Goal: Task Accomplishment & Management: Manage account settings

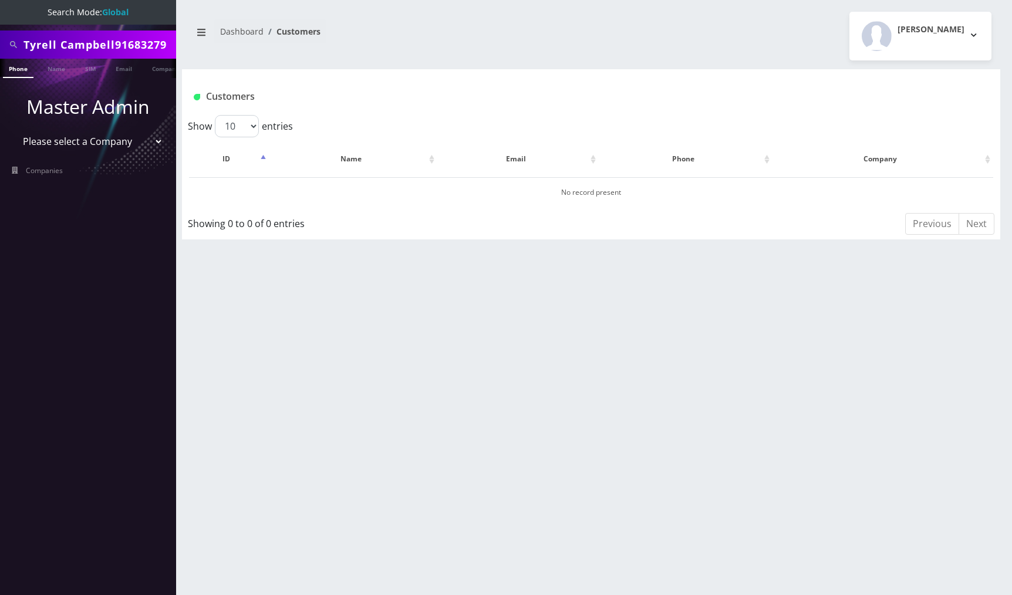
click at [79, 47] on input "Tyrell Campbell9168327959" at bounding box center [98, 44] width 150 height 22
paste input "text"
type input "9168327959"
click at [23, 70] on link "Phone" at bounding box center [18, 68] width 31 height 19
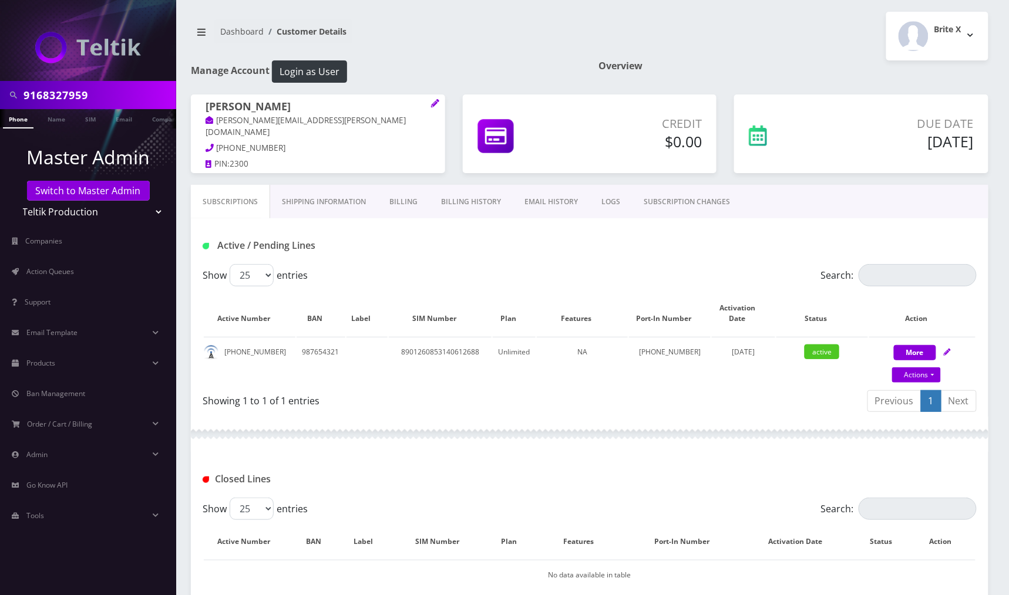
drag, startPoint x: 792, startPoint y: 193, endPoint x: 774, endPoint y: 188, distance: 18.8
click at [793, 192] on div "Subscriptions Shipping Information Billing Billing History EMAIL HISTORY LOGS S…" at bounding box center [589, 201] width 797 height 33
click at [406, 205] on link "Billing" at bounding box center [404, 202] width 52 height 34
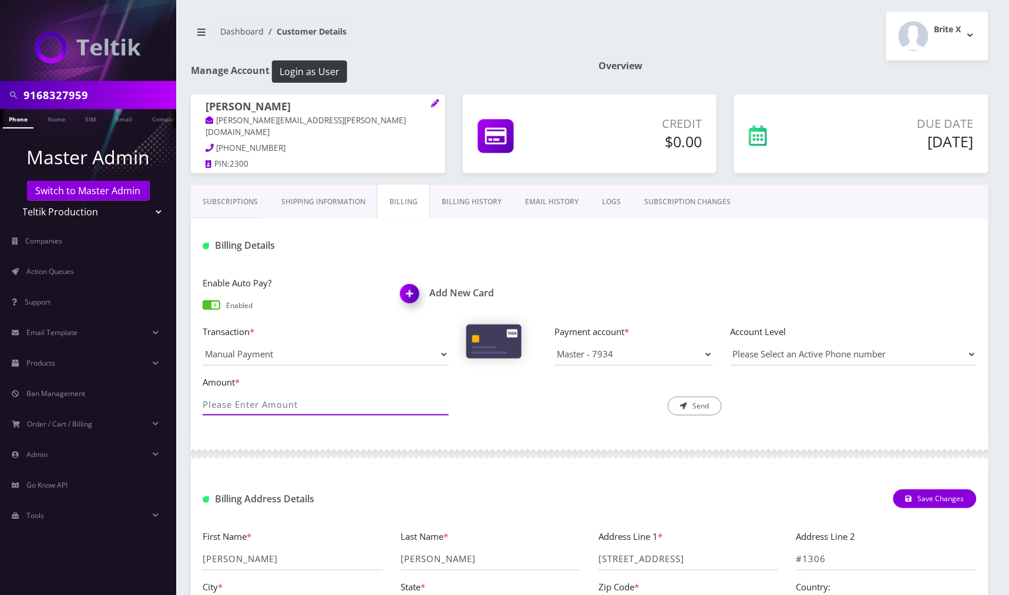
click at [362, 399] on input "Amount *" at bounding box center [326, 404] width 246 height 22
type input "10"
click at [689, 403] on button "Send" at bounding box center [695, 406] width 54 height 19
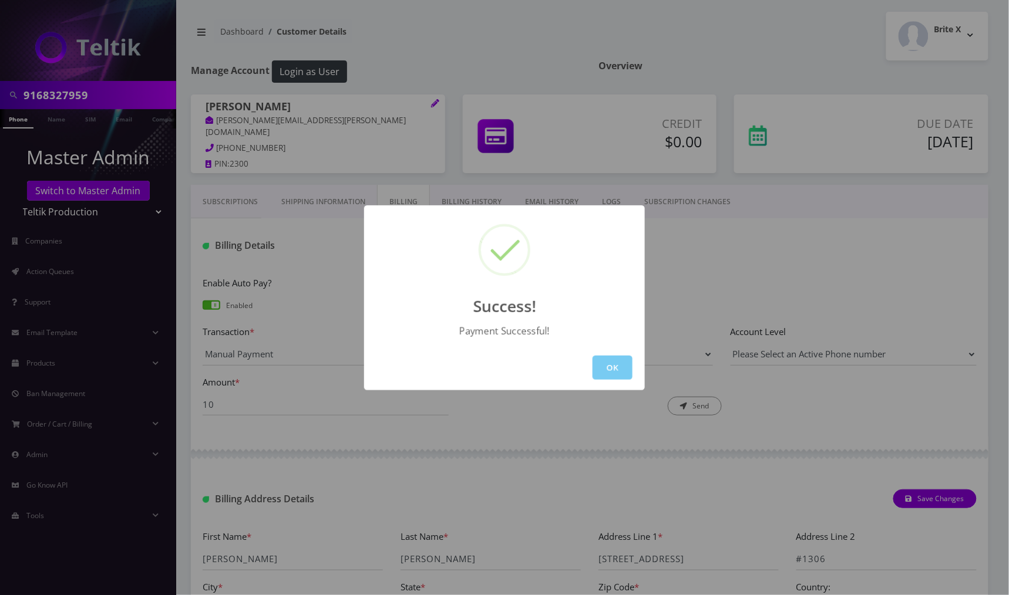
click at [616, 369] on button "OK" at bounding box center [612, 368] width 40 height 24
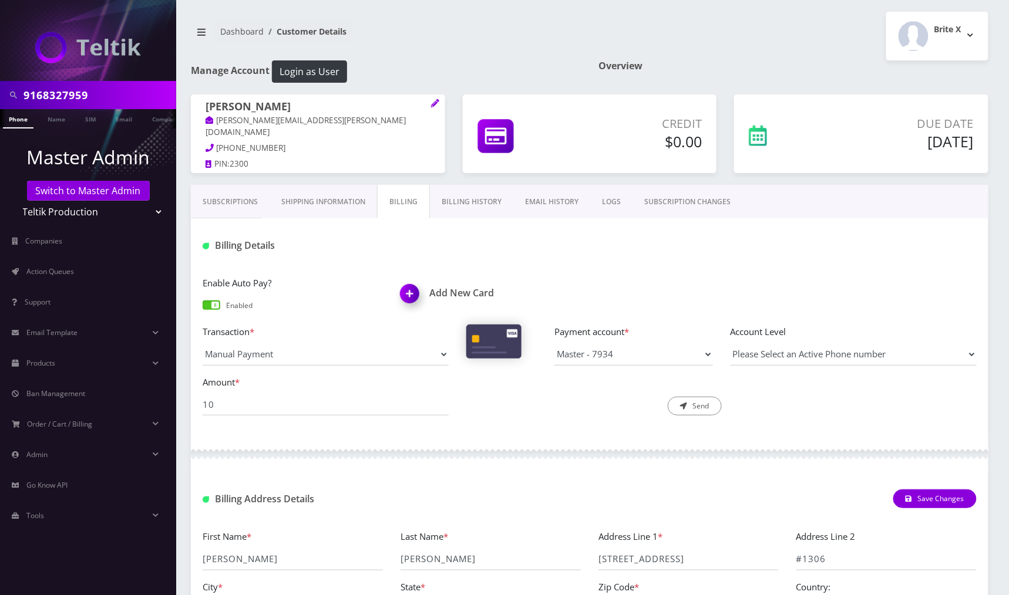
drag, startPoint x: 17, startPoint y: 122, endPoint x: 24, endPoint y: 128, distance: 9.6
click at [17, 122] on link "Phone" at bounding box center [18, 118] width 31 height 19
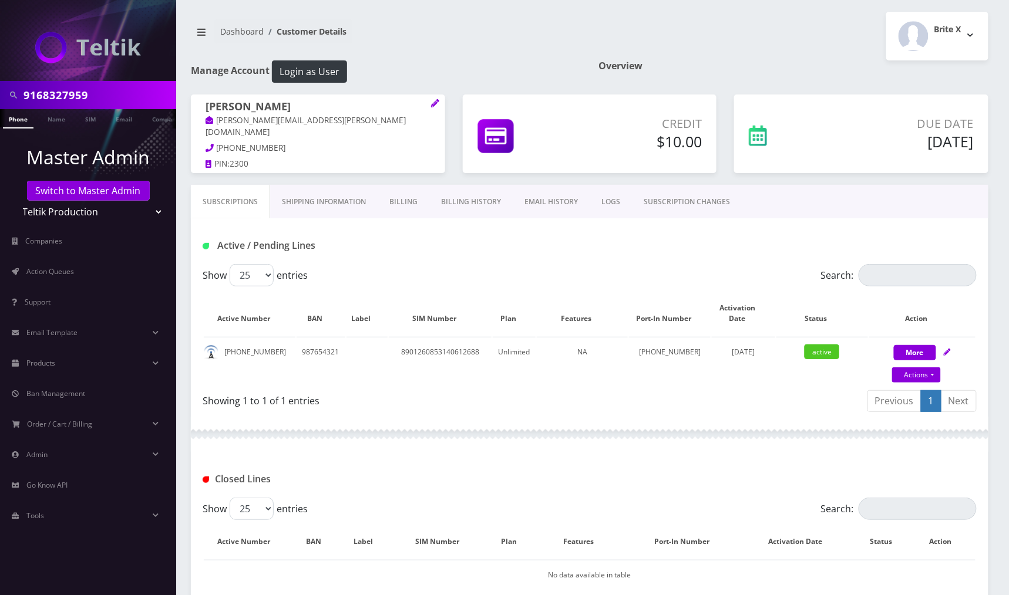
click at [477, 201] on link "Billing History" at bounding box center [470, 202] width 83 height 34
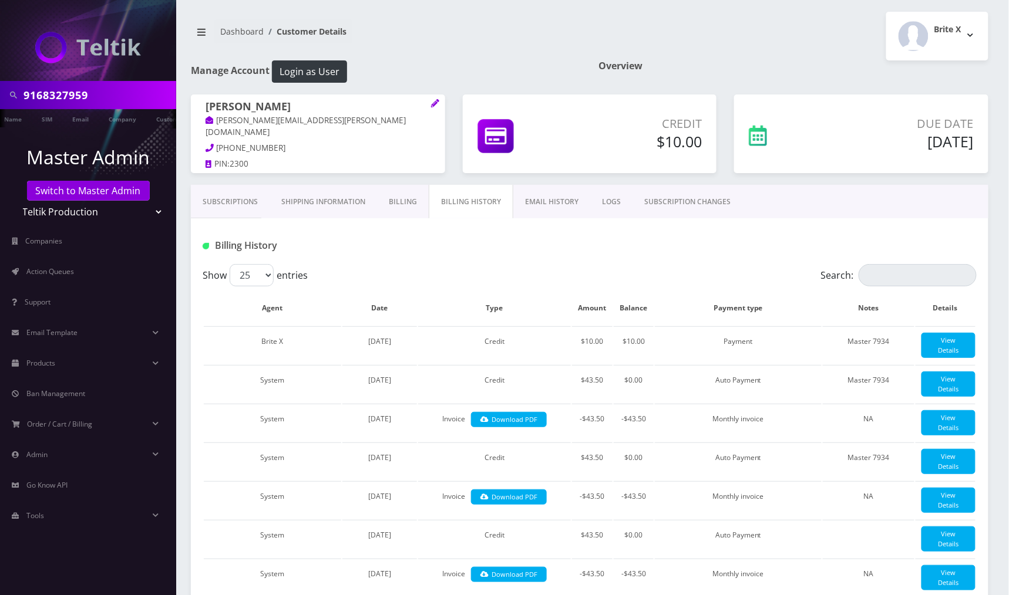
scroll to position [0, 43]
drag, startPoint x: 320, startPoint y: 123, endPoint x: 219, endPoint y: 121, distance: 101.0
click at [219, 121] on p "[PERSON_NAME][EMAIL_ADDRESS][PERSON_NAME][DOMAIN_NAME]" at bounding box center [317, 126] width 225 height 25
copy link "[PERSON_NAME][EMAIL_ADDRESS][PERSON_NAME][DOMAIN_NAME]"
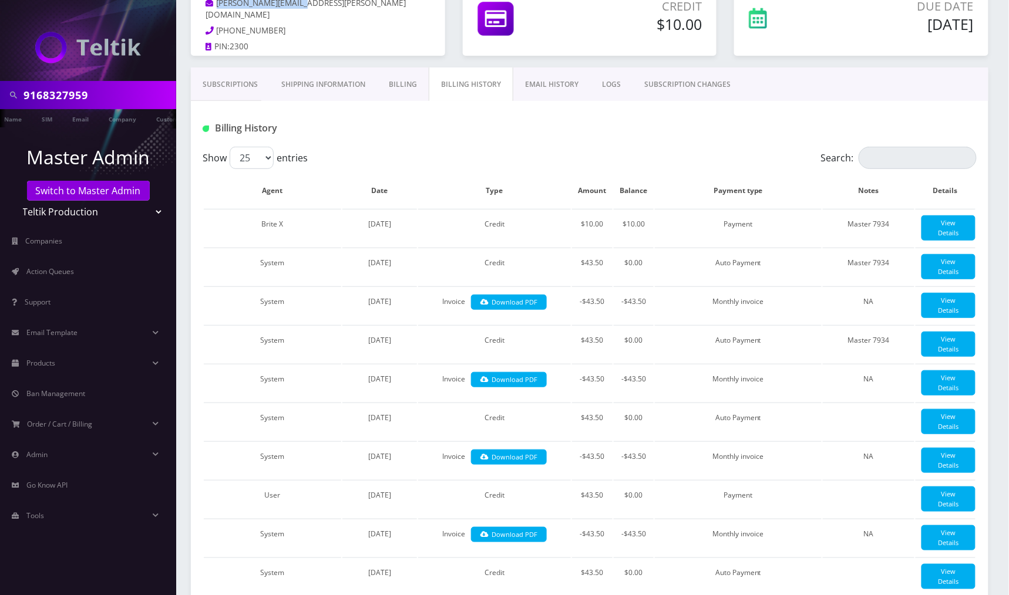
drag, startPoint x: 215, startPoint y: 79, endPoint x: 254, endPoint y: 103, distance: 46.1
click at [215, 79] on link "Subscriptions" at bounding box center [230, 85] width 79 height 34
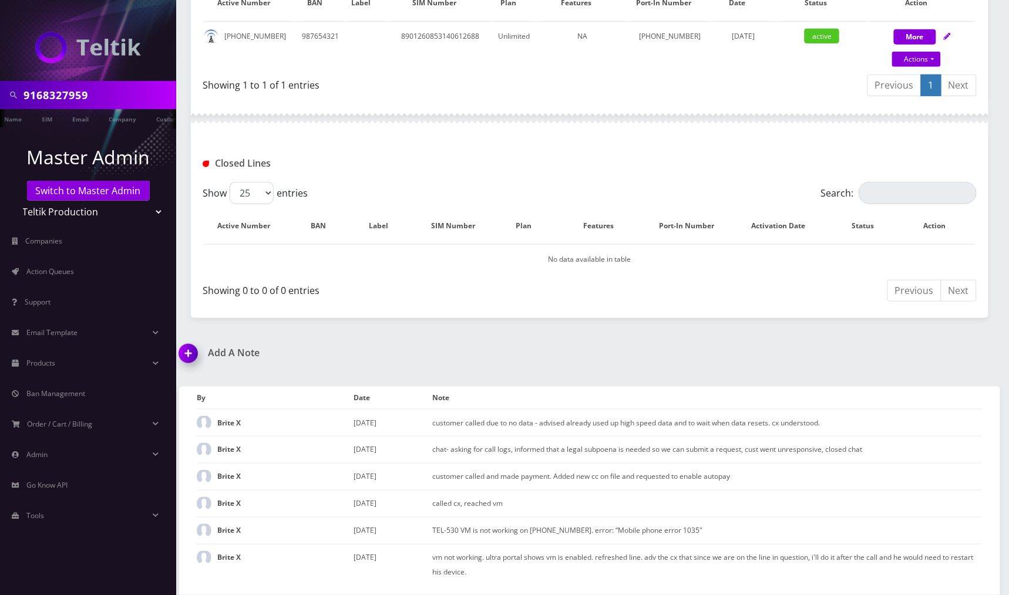
drag, startPoint x: 181, startPoint y: 345, endPoint x: 197, endPoint y: 359, distance: 22.0
click at [181, 345] on img at bounding box center [190, 358] width 35 height 35
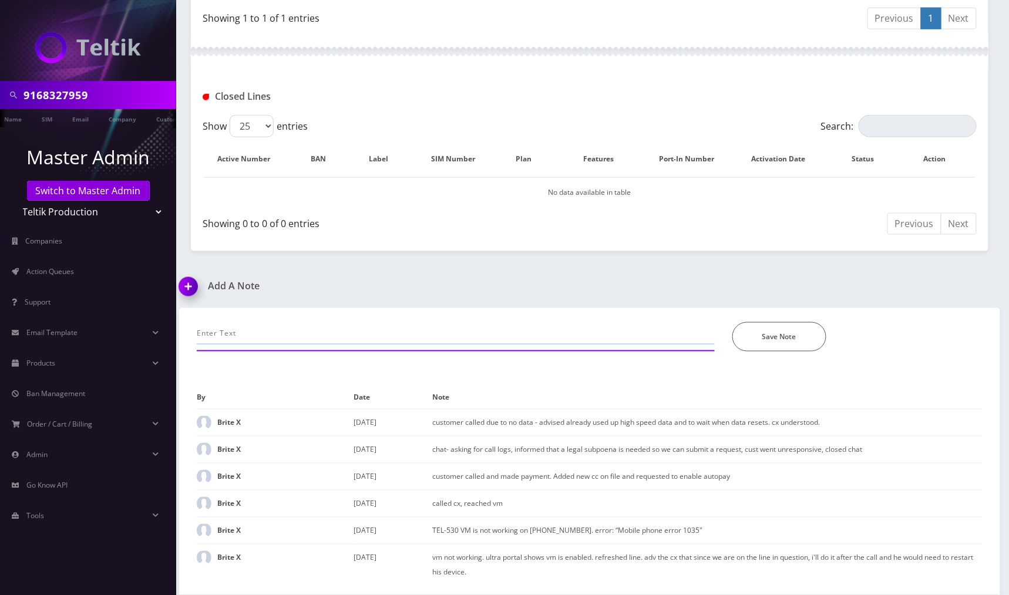
click at [275, 329] on input "text" at bounding box center [456, 333] width 518 height 22
type input "call- got a new Iphone17, charged $10 for the ESIM, Sent QR code and pdf via em…"
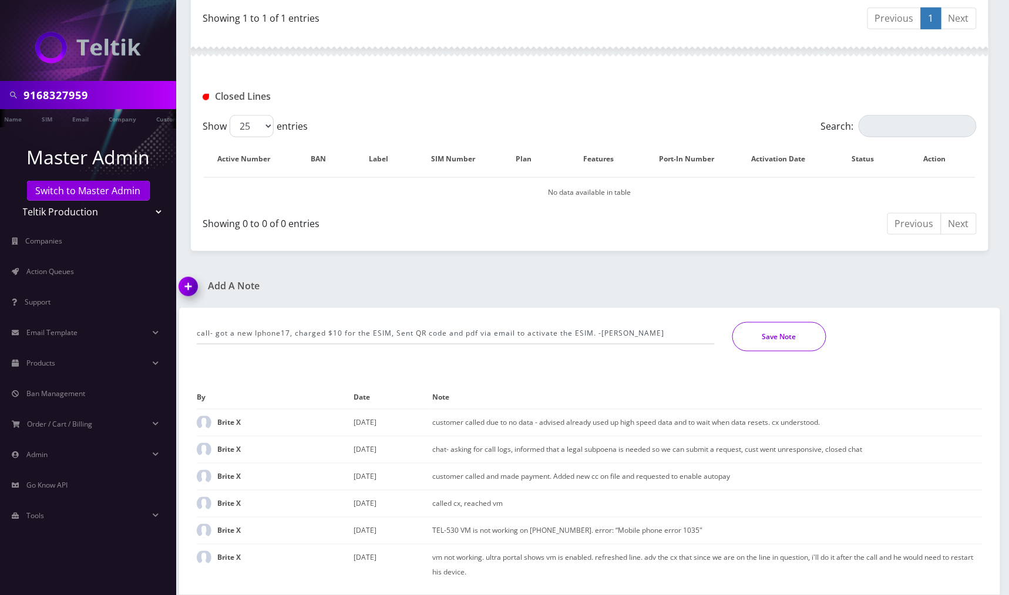
drag, startPoint x: 771, startPoint y: 338, endPoint x: 649, endPoint y: 353, distance: 123.1
click at [771, 338] on button "Save Note" at bounding box center [779, 336] width 94 height 29
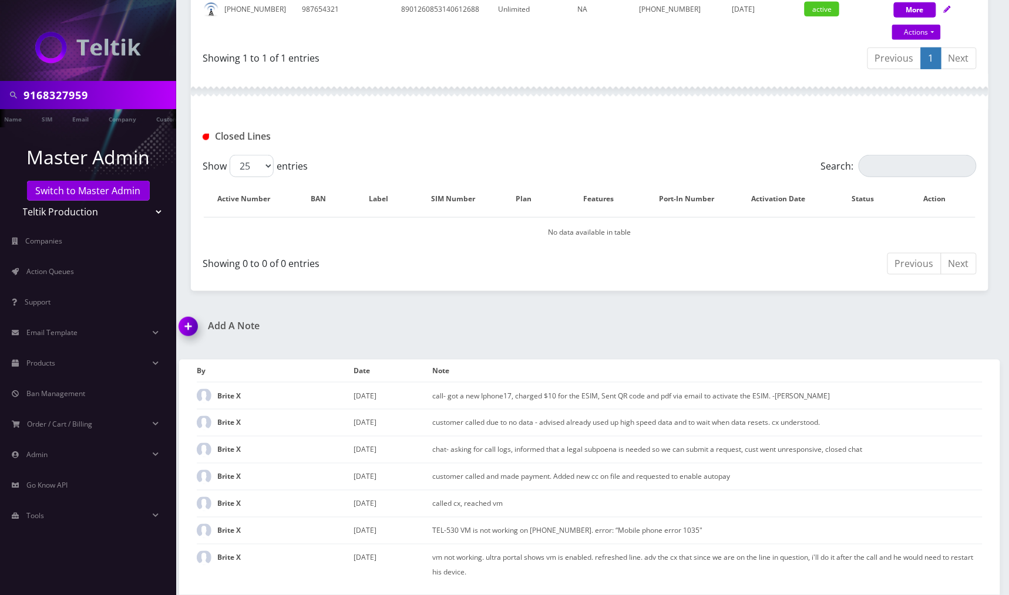
scroll to position [0, 0]
